Goal: Task Accomplishment & Management: Manage account settings

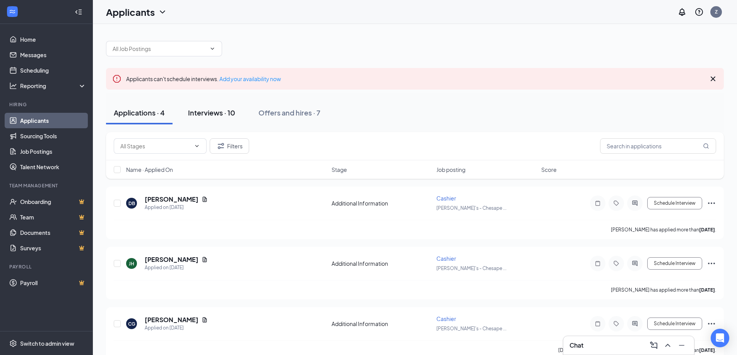
click at [226, 122] on button "Interviews · 10" at bounding box center [211, 112] width 63 height 23
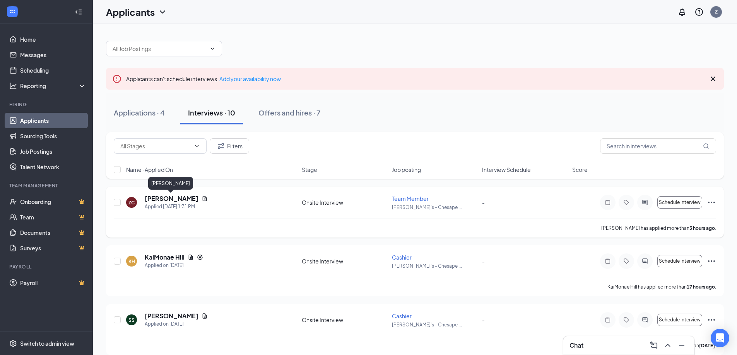
click at [181, 198] on h5 "[PERSON_NAME]" at bounding box center [172, 199] width 54 height 9
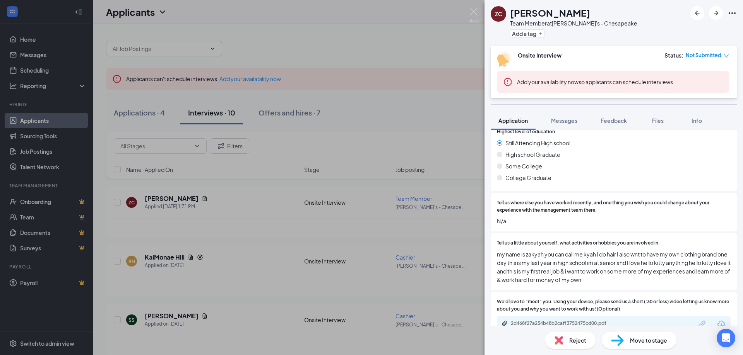
scroll to position [419, 0]
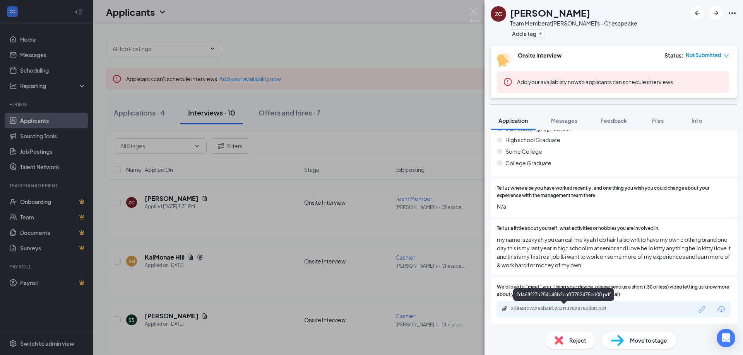
click at [555, 306] on div "2d468f27a254b48b2caff3752475cd00.pdf" at bounding box center [565, 309] width 108 height 6
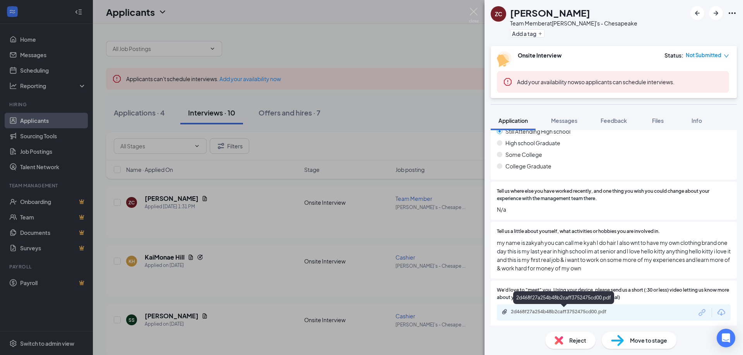
click at [613, 312] on div "2d468f27a254b48b2caff3752475cd00.pdf" at bounding box center [565, 312] width 108 height 6
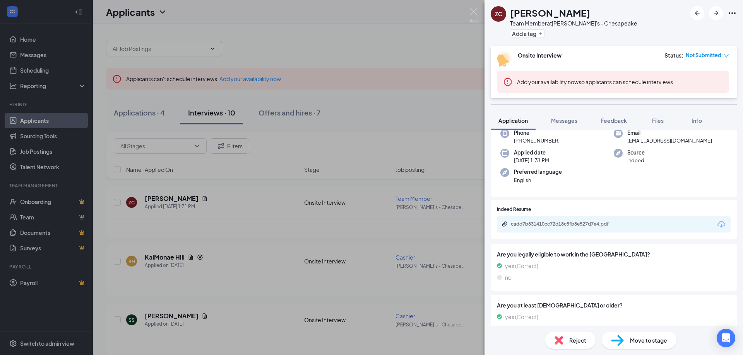
scroll to position [0, 0]
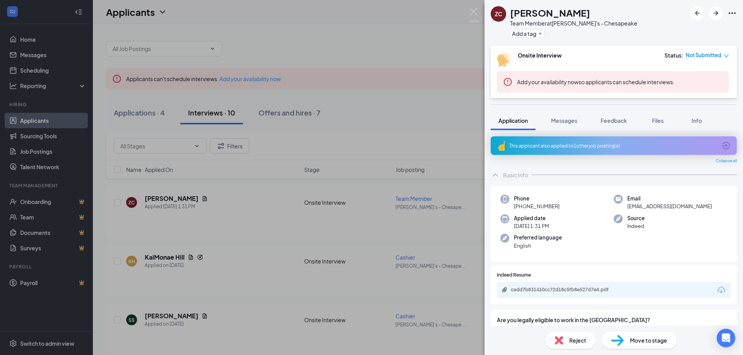
click at [262, 266] on div "ZC [PERSON_NAME] Team Member at Fazoli's - Chesapeake Add a tag Onsite Intervie…" at bounding box center [371, 177] width 743 height 355
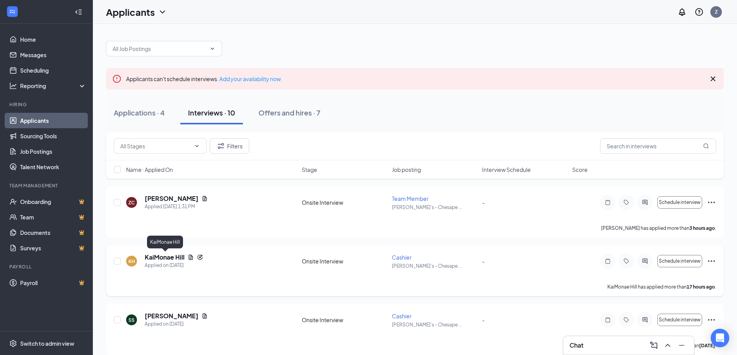
click at [166, 258] on h5 "KaiMonae Hill" at bounding box center [165, 257] width 40 height 9
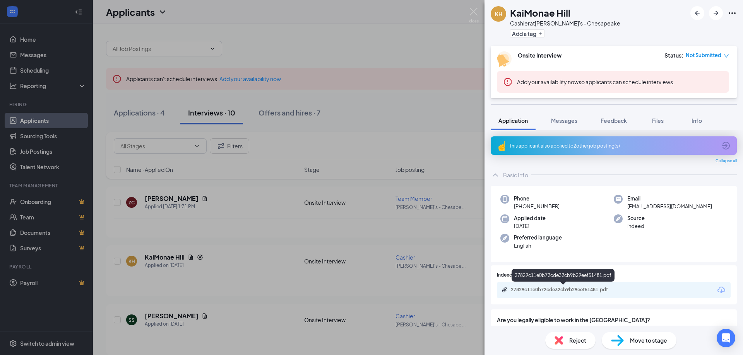
click at [564, 292] on div "27829c11e0b72cde32cb9b29eef51481.pdf" at bounding box center [565, 290] width 108 height 6
click at [309, 120] on div "KH KaiMonae Hill Cashier at Fazoli's - Chesapeake Add a tag Onsite Interview St…" at bounding box center [371, 177] width 743 height 355
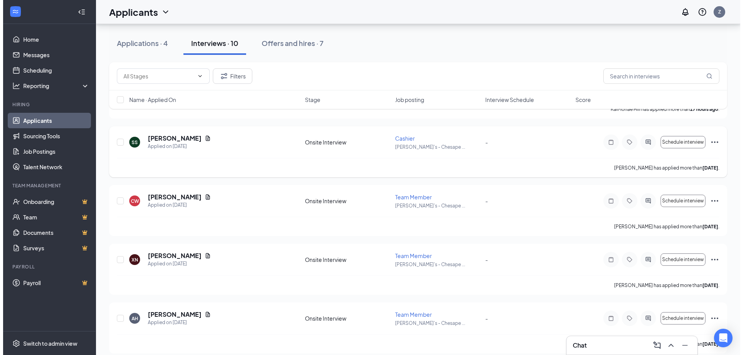
scroll to position [193, 0]
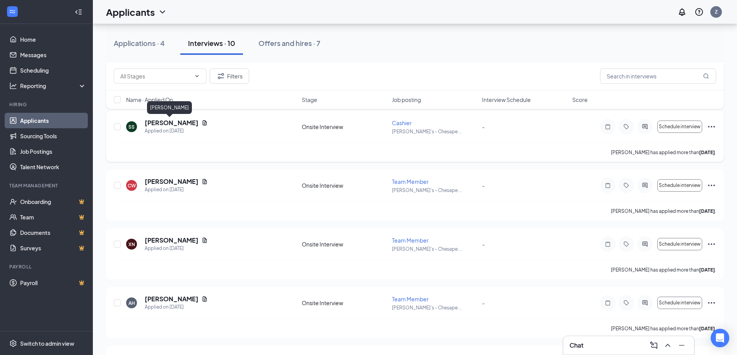
click at [173, 126] on h5 "[PERSON_NAME]" at bounding box center [172, 123] width 54 height 9
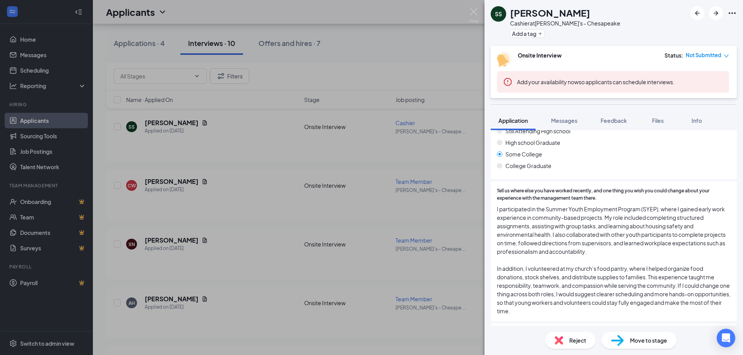
scroll to position [460, 0]
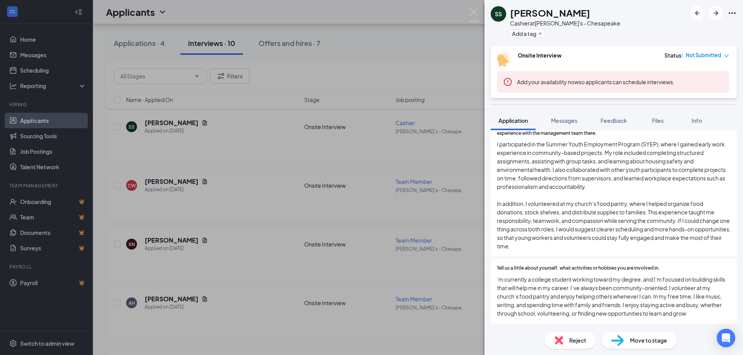
click at [254, 179] on div "SS [PERSON_NAME] Cashier at Fazoli's - Chesapeake Add a tag Onsite Interview St…" at bounding box center [371, 177] width 743 height 355
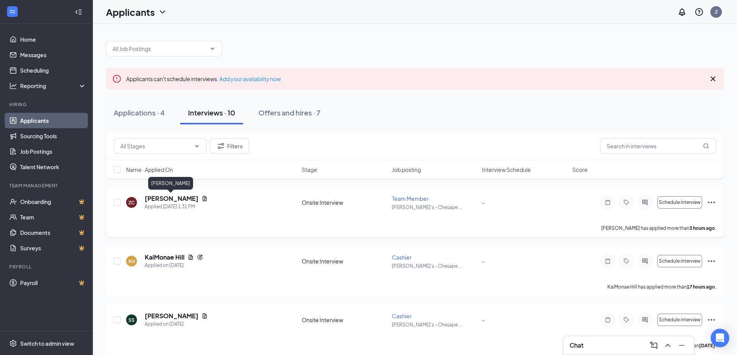
click at [179, 198] on h5 "[PERSON_NAME]" at bounding box center [172, 199] width 54 height 9
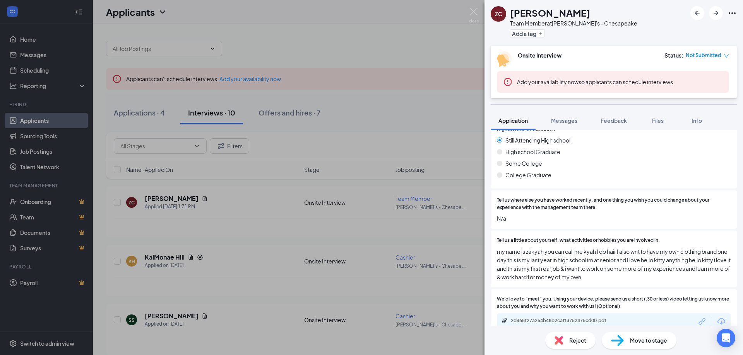
scroll to position [419, 0]
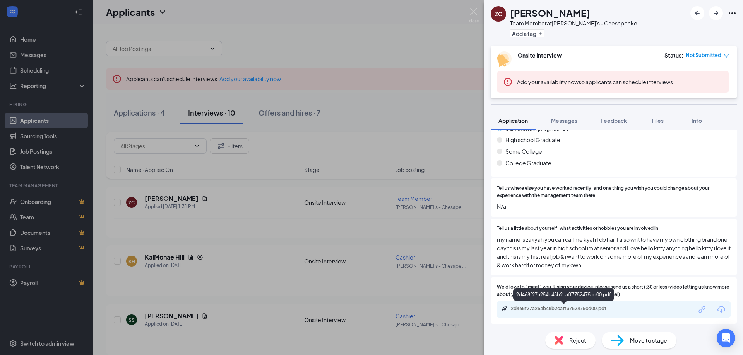
click at [598, 311] on div "2d468f27a254b48b2caff3752475cd00.pdf" at bounding box center [565, 309] width 108 height 6
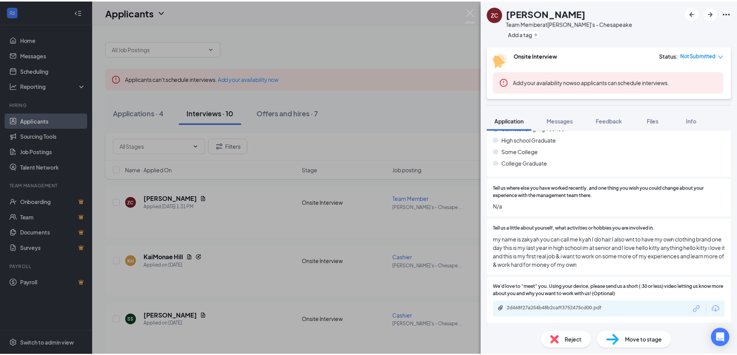
scroll to position [416, 0]
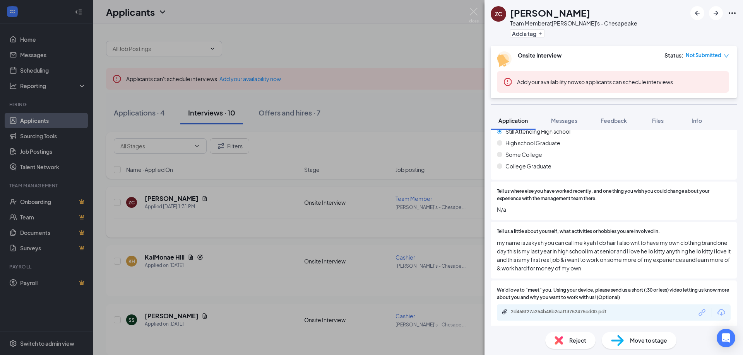
click at [412, 248] on div "ZC [PERSON_NAME] Team Member at Fazoli's - Chesapeake Add a tag Onsite Intervie…" at bounding box center [371, 177] width 743 height 355
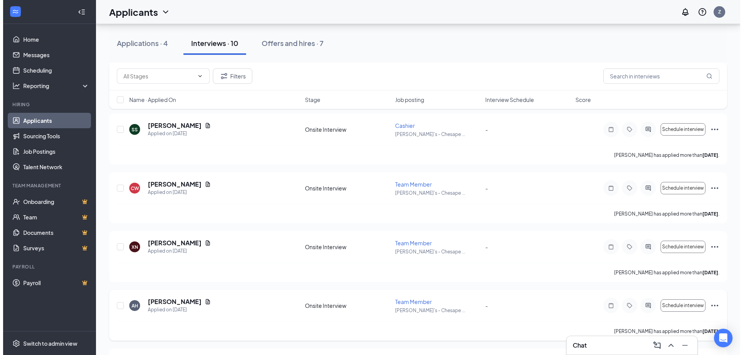
scroll to position [193, 0]
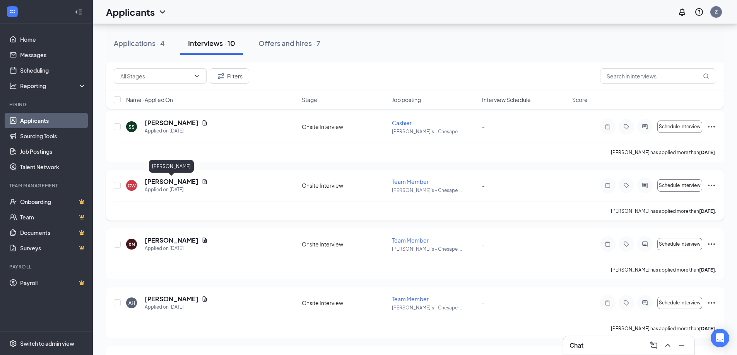
click at [173, 179] on h5 "[PERSON_NAME]" at bounding box center [172, 182] width 54 height 9
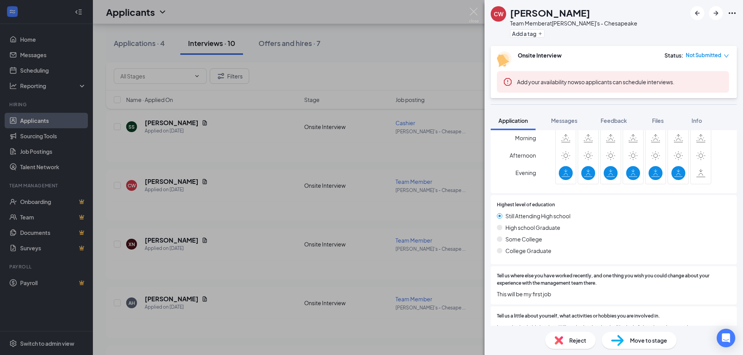
scroll to position [323, 0]
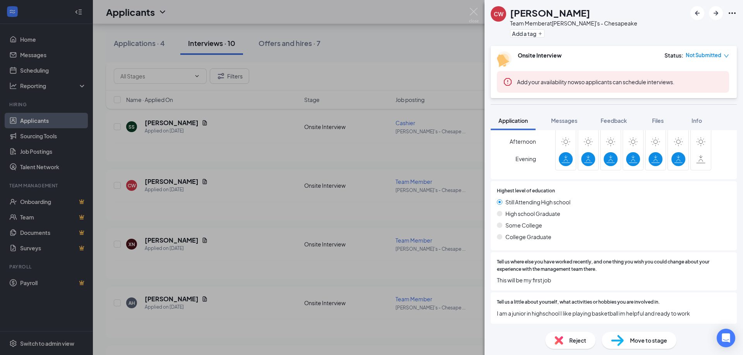
click at [338, 217] on div "CW [PERSON_NAME] Team Member at [PERSON_NAME]'s - Chesapeake Add a tag Onsite I…" at bounding box center [371, 177] width 743 height 355
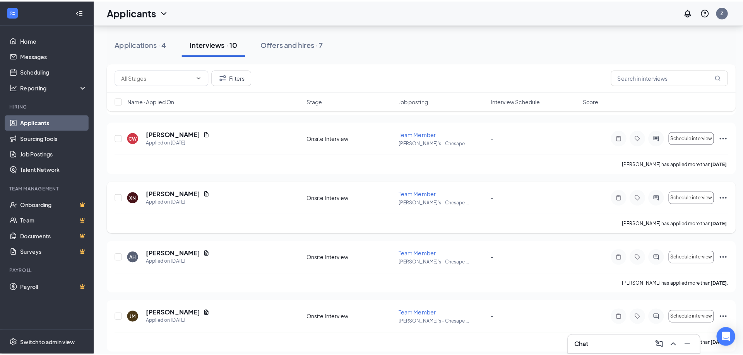
scroll to position [309, 0]
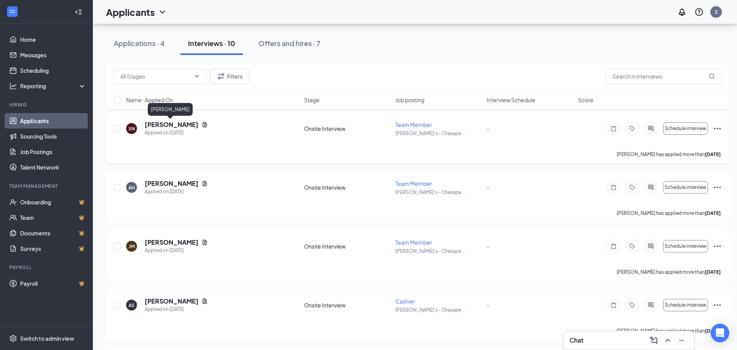
click at [165, 125] on h5 "[PERSON_NAME]" at bounding box center [172, 124] width 54 height 9
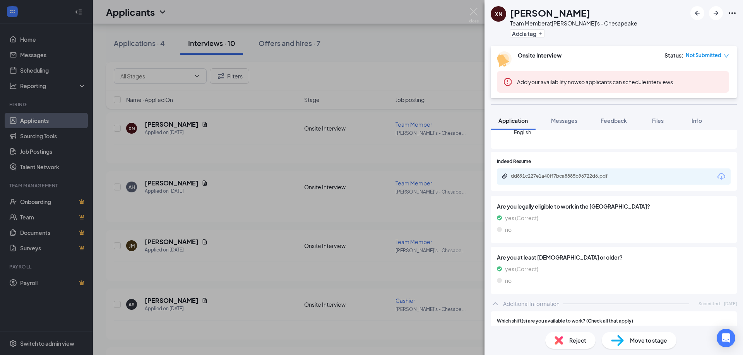
scroll to position [91, 0]
click at [549, 180] on div "dd891c227e1a40ff7bca8885b96722d6.pdf" at bounding box center [565, 177] width 108 height 6
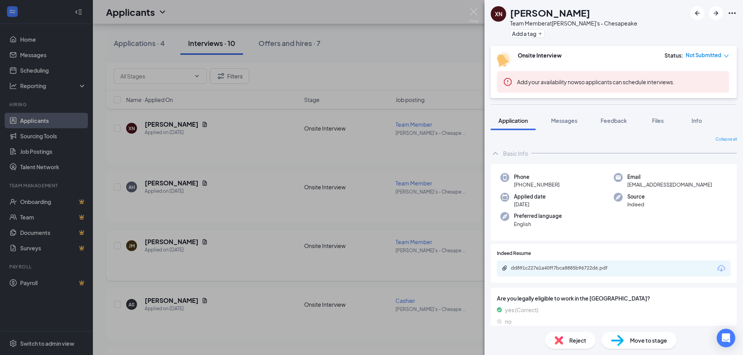
drag, startPoint x: 224, startPoint y: 252, endPoint x: 229, endPoint y: 256, distance: 6.6
click at [226, 252] on div "XN [PERSON_NAME] Team Member at [PERSON_NAME]'s - Chesapeake Add a tag Onsite I…" at bounding box center [371, 177] width 743 height 355
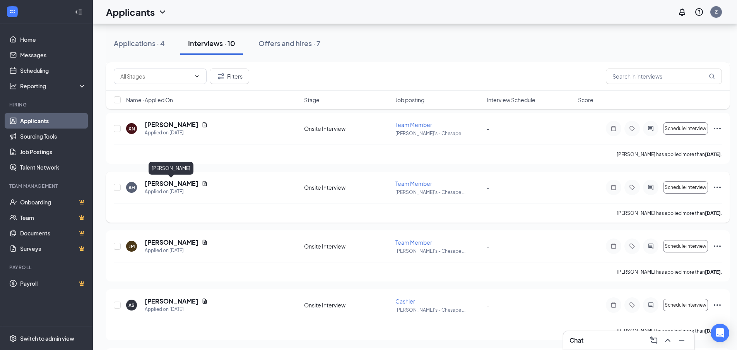
click at [183, 185] on h5 "[PERSON_NAME]" at bounding box center [172, 183] width 54 height 9
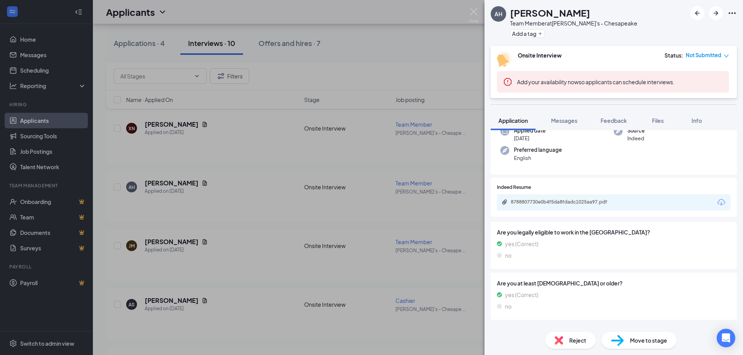
scroll to position [53, 0]
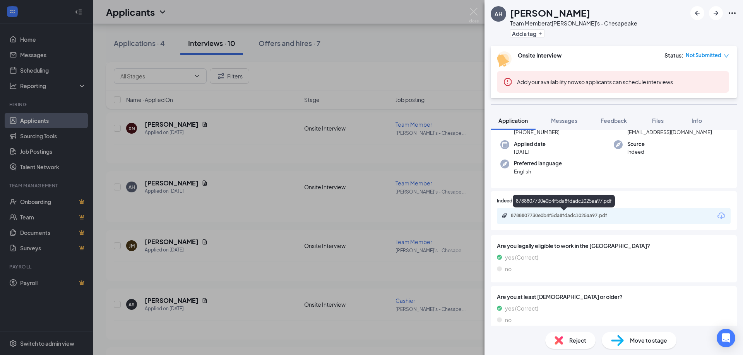
click at [596, 219] on div "8788807730e0b4f5da8fdadc1025aa97.pdf" at bounding box center [563, 216] width 125 height 7
click at [530, 215] on div "8788807730e0b4f5da8fdadc1025aa97.pdf" at bounding box center [565, 216] width 108 height 6
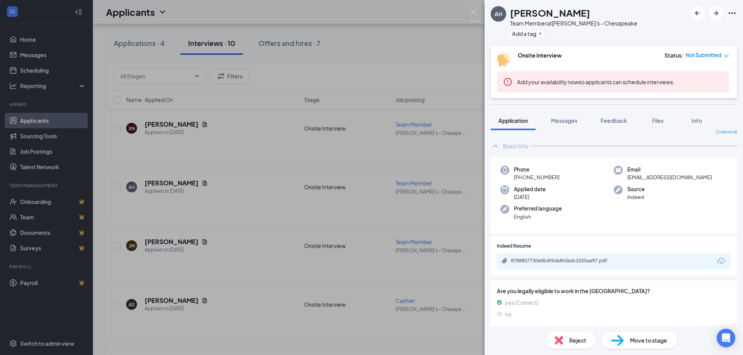
scroll to position [0, 0]
